Goal: Navigation & Orientation: Find specific page/section

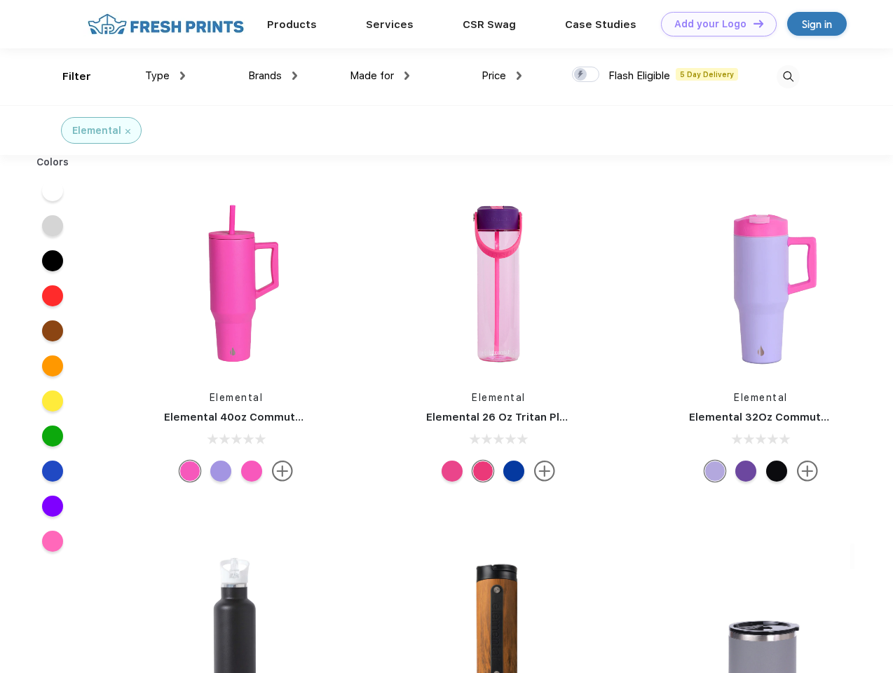
scroll to position [1, 0]
click at [714, 24] on link "Add your Logo Design Tool" at bounding box center [719, 24] width 116 height 25
click at [0, 0] on div "Design Tool" at bounding box center [0, 0] width 0 height 0
click at [752, 23] on link "Add your Logo Design Tool" at bounding box center [719, 24] width 116 height 25
click at [67, 76] on div "Filter" at bounding box center [76, 77] width 29 height 16
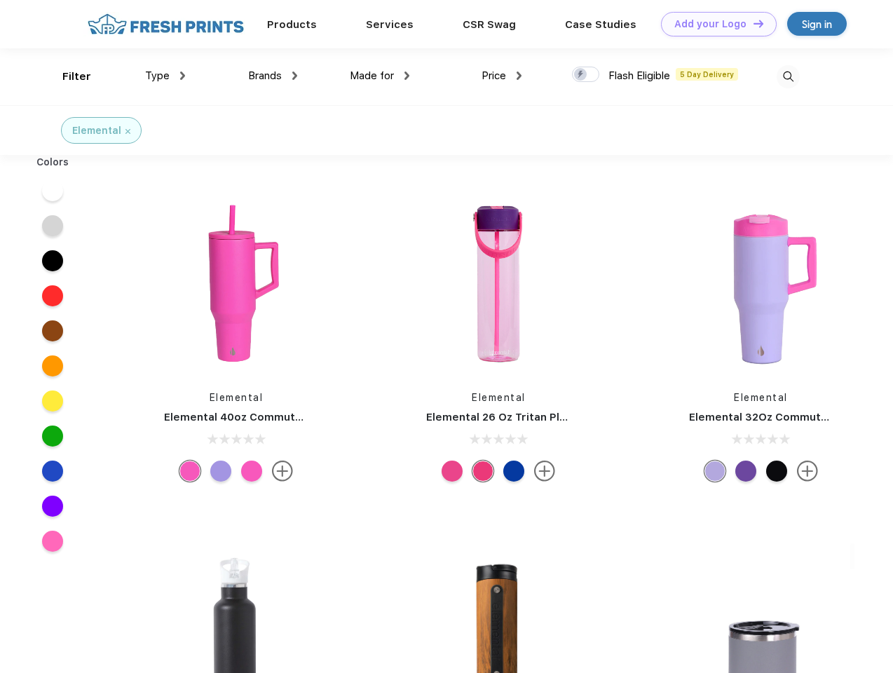
click at [165, 76] on span "Type" at bounding box center [157, 75] width 25 height 13
click at [273, 76] on span "Brands" at bounding box center [265, 75] width 34 height 13
click at [380, 76] on span "Made for" at bounding box center [372, 75] width 44 height 13
click at [502, 76] on span "Price" at bounding box center [494, 75] width 25 height 13
click at [586, 75] on div at bounding box center [585, 74] width 27 height 15
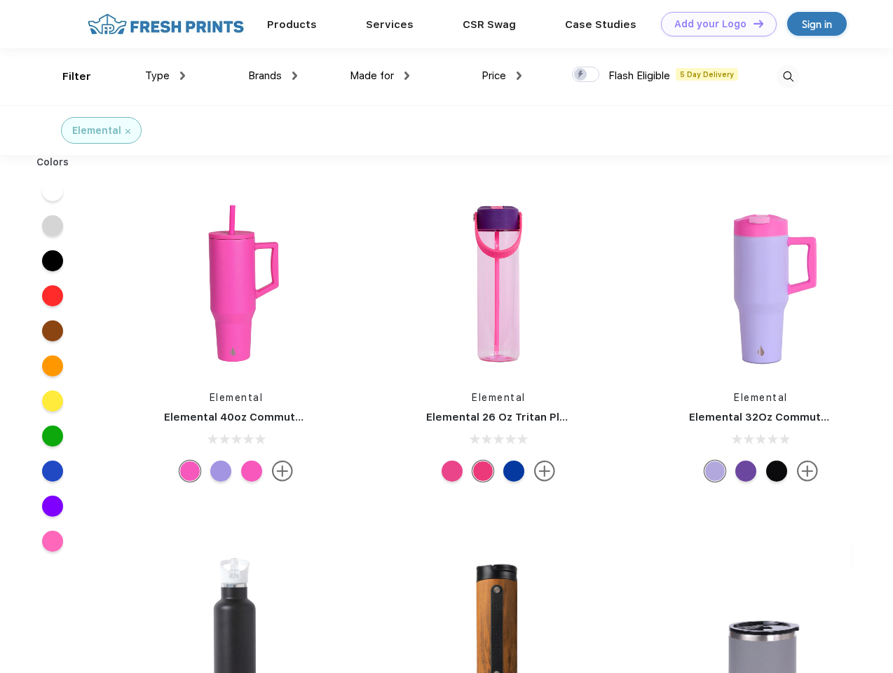
click at [581, 75] on input "checkbox" at bounding box center [576, 70] width 9 height 9
click at [788, 76] on img at bounding box center [788, 76] width 23 height 23
